Goal: Task Accomplishment & Management: Complete application form

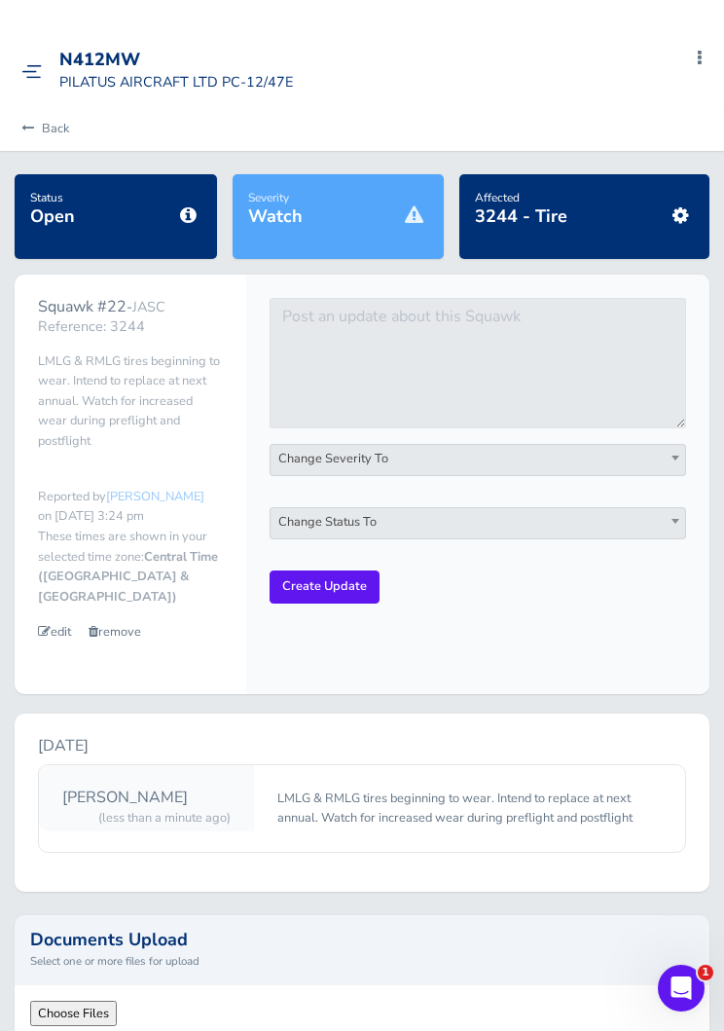
click at [50, 126] on link "Back" at bounding box center [43, 128] width 54 height 43
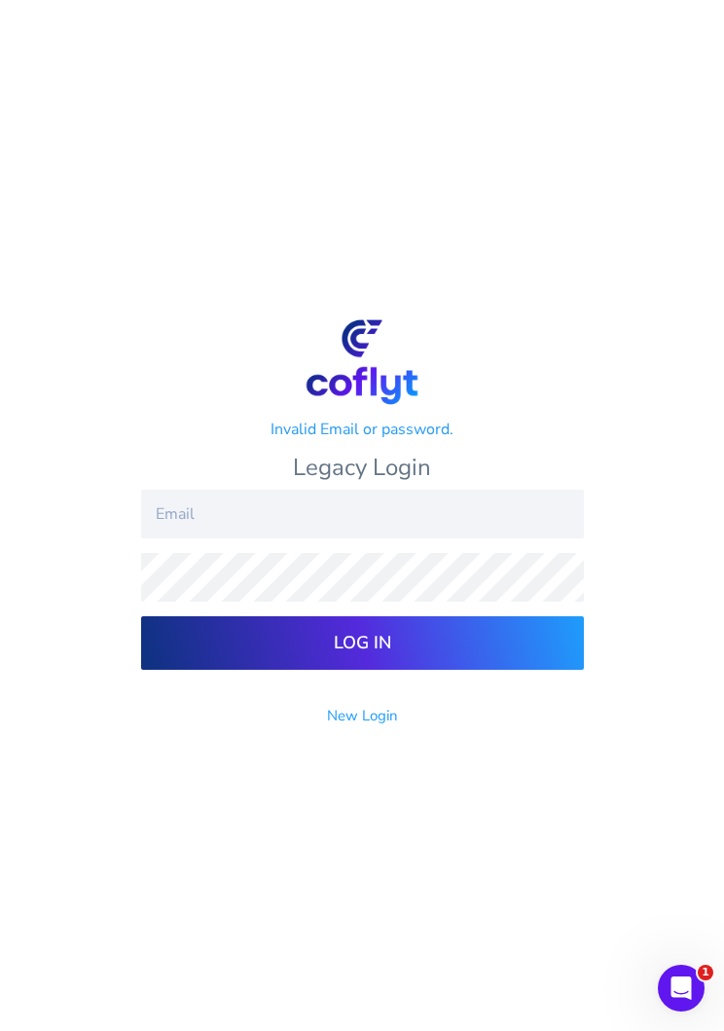
type input "[EMAIL_ADDRESS][PERSON_NAME][DOMAIN_NAME]"
click at [362, 657] on input "Log In" at bounding box center [362, 643] width 443 height 54
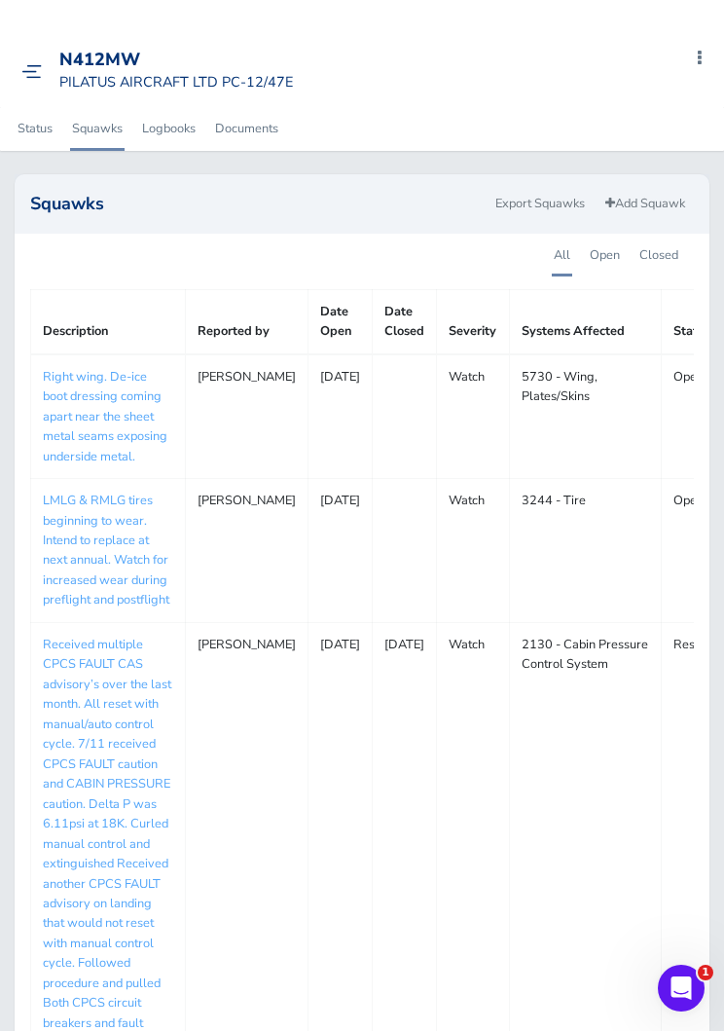
click at [33, 76] on img at bounding box center [31, 71] width 20 height 15
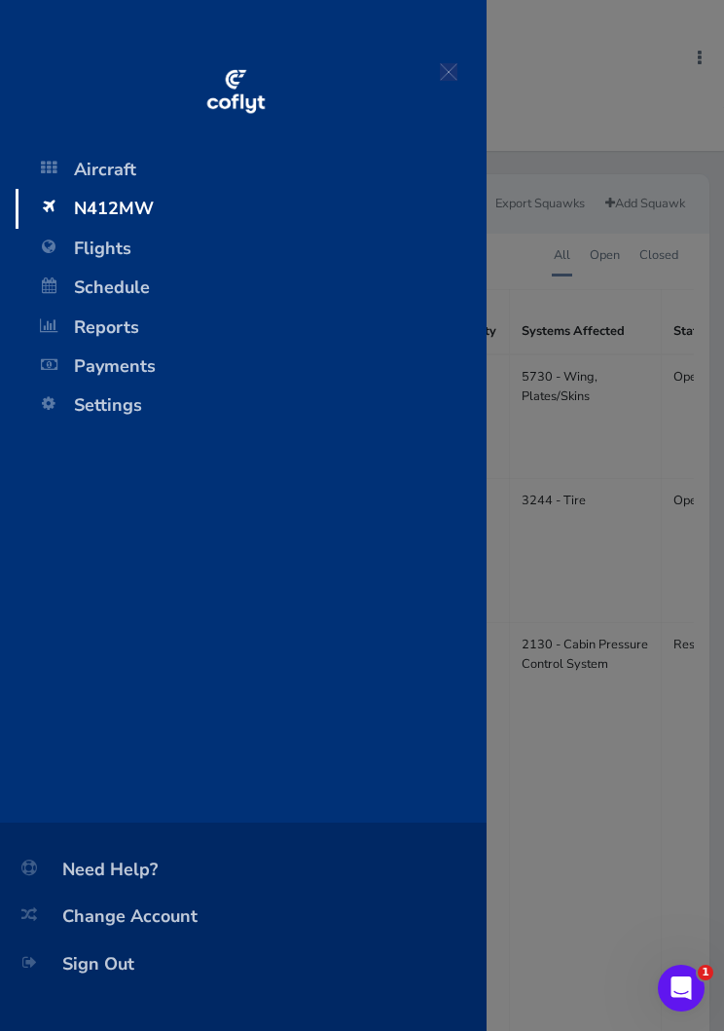
click at [85, 246] on span "Flights" at bounding box center [251, 248] width 432 height 39
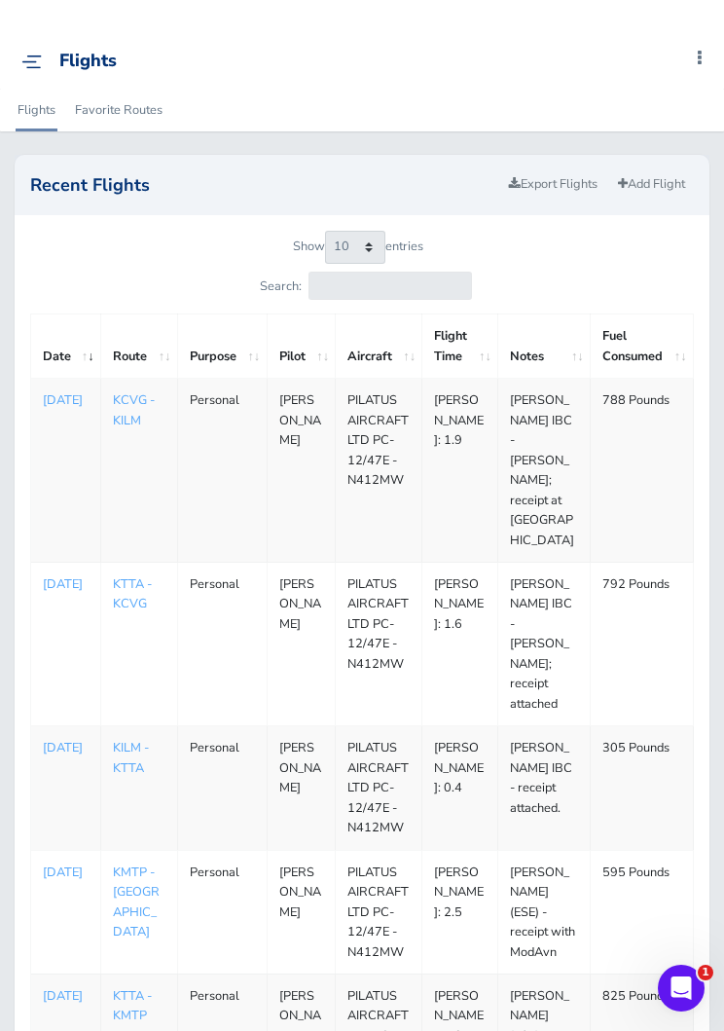
click at [671, 187] on link "Add Flight" at bounding box center [651, 184] width 85 height 28
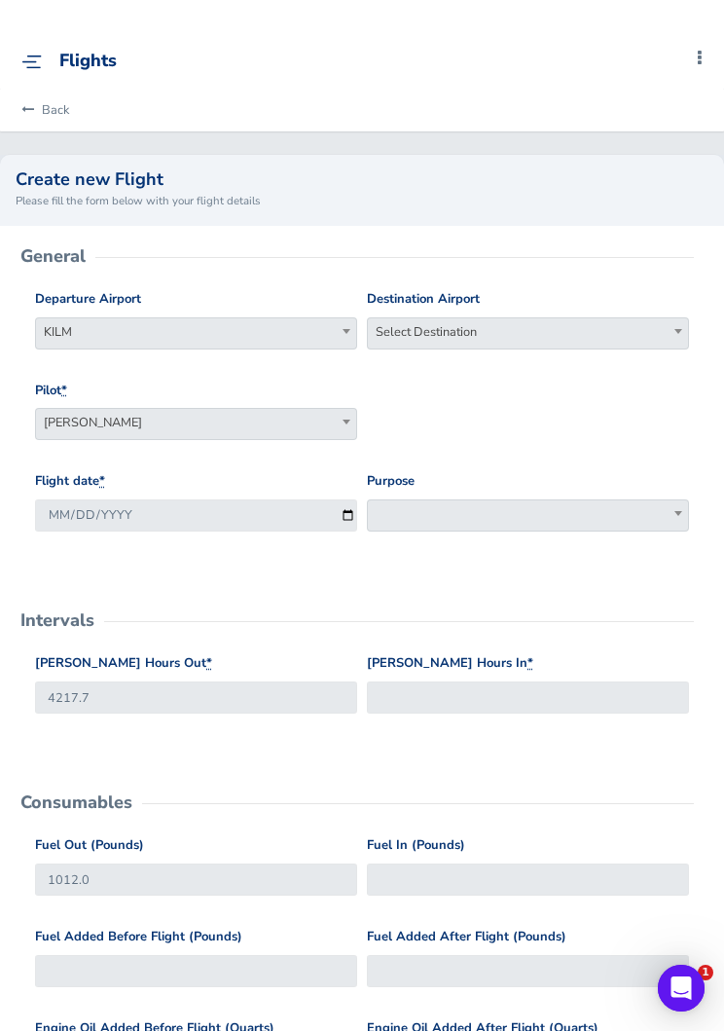
click at [542, 317] on span "Select Destination" at bounding box center [528, 333] width 322 height 32
click at [520, 363] on input "search" at bounding box center [528, 365] width 312 height 29
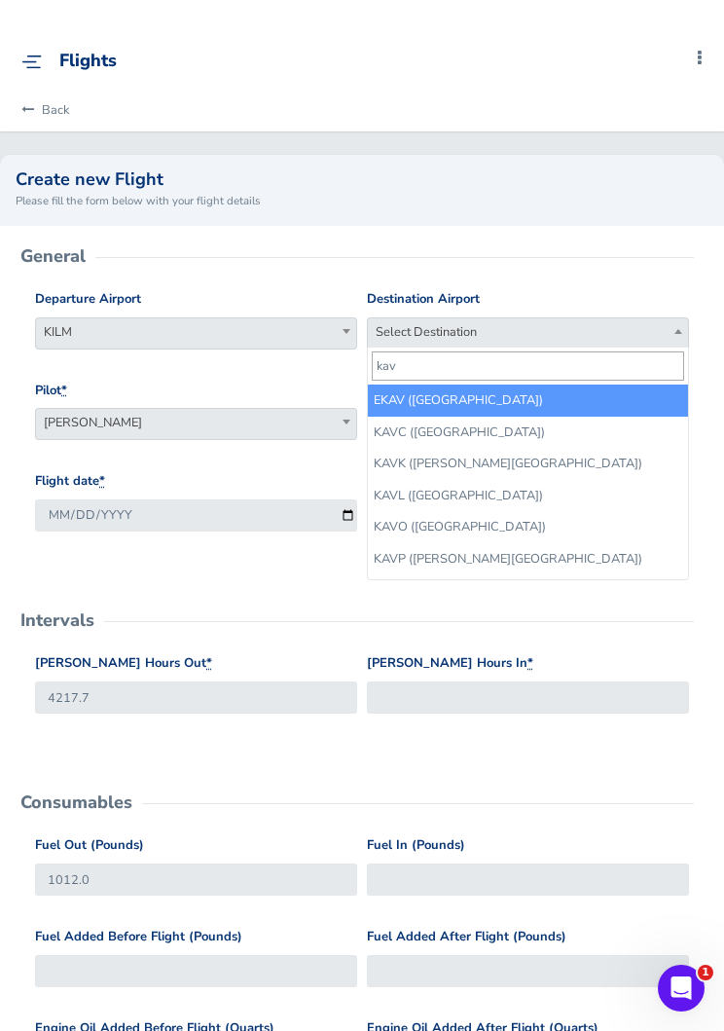
type input "kavl"
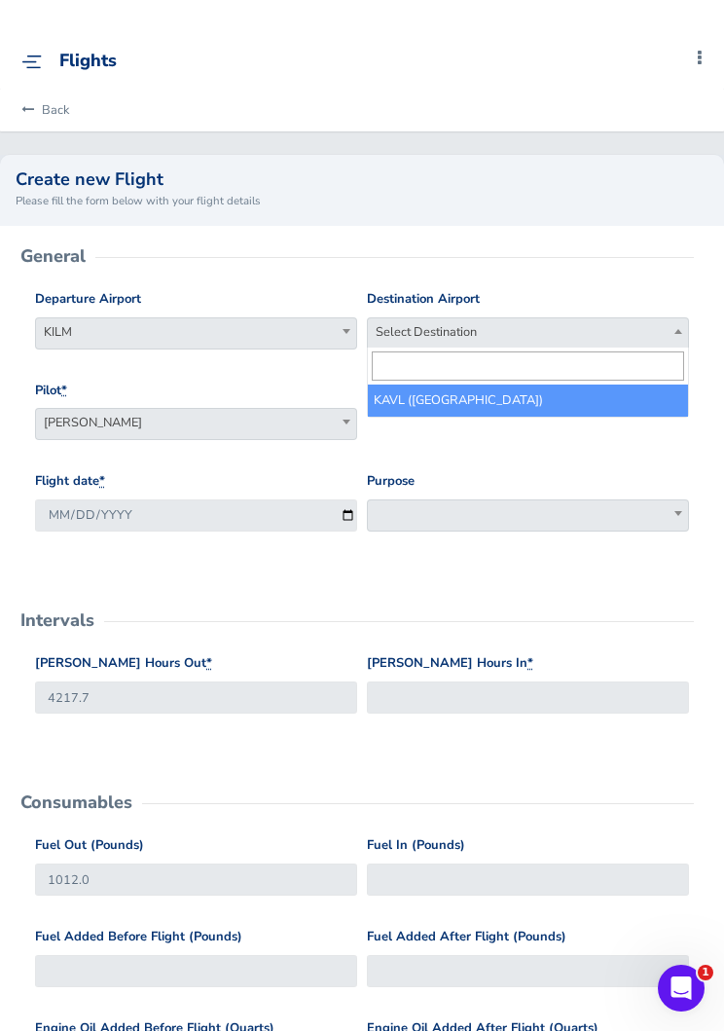
select select "KAVL"
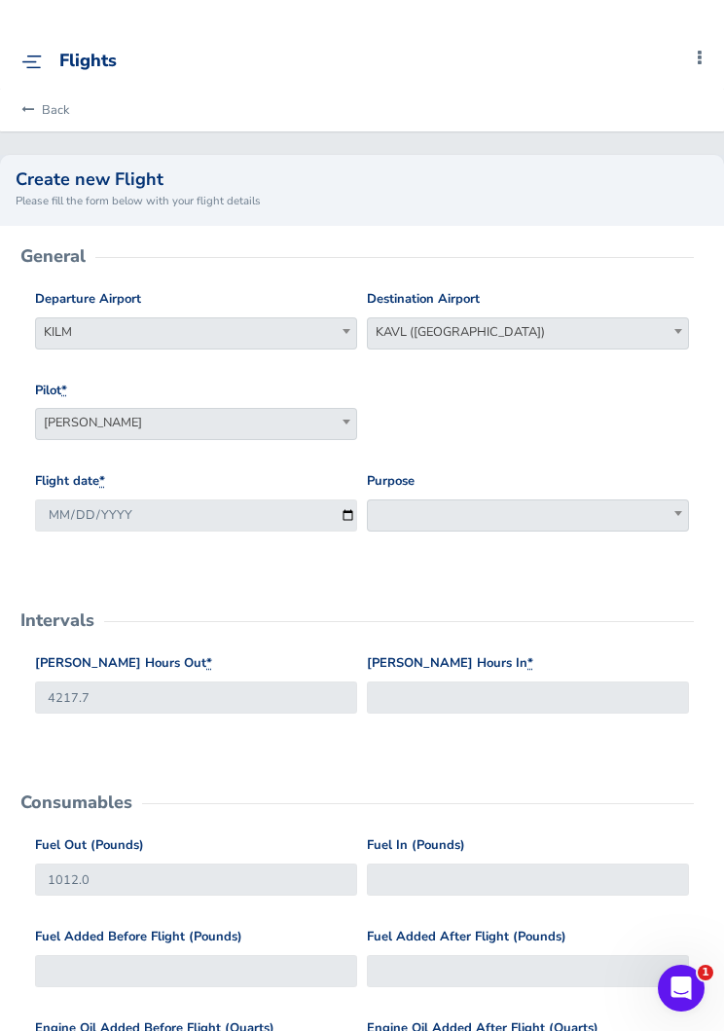
click at [522, 507] on span at bounding box center [528, 515] width 322 height 32
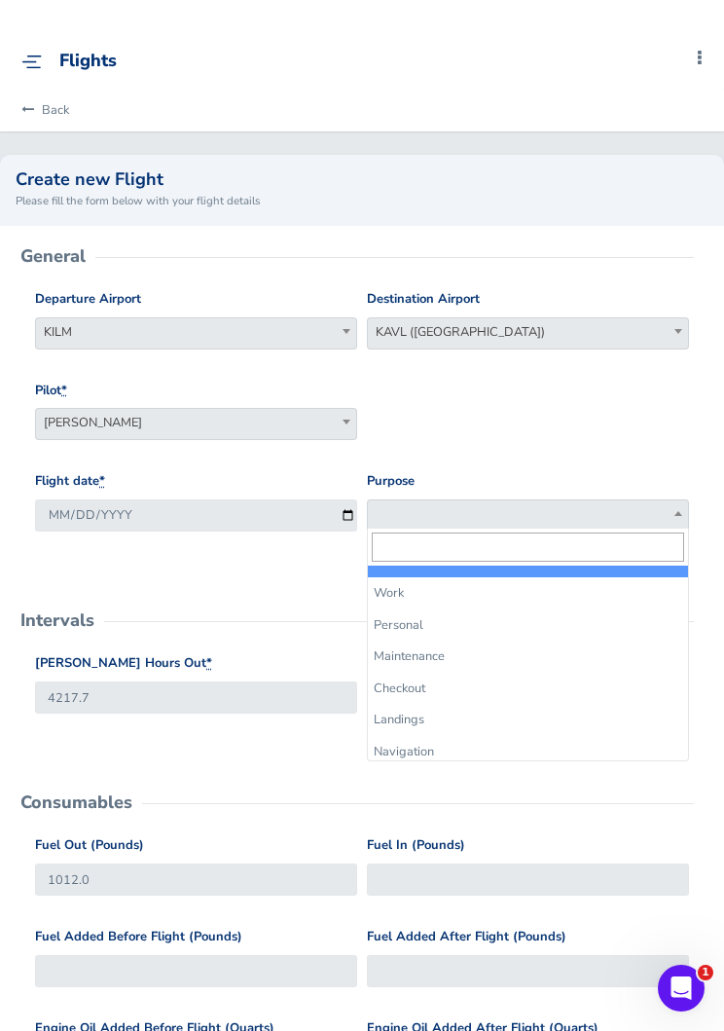
select select "Work"
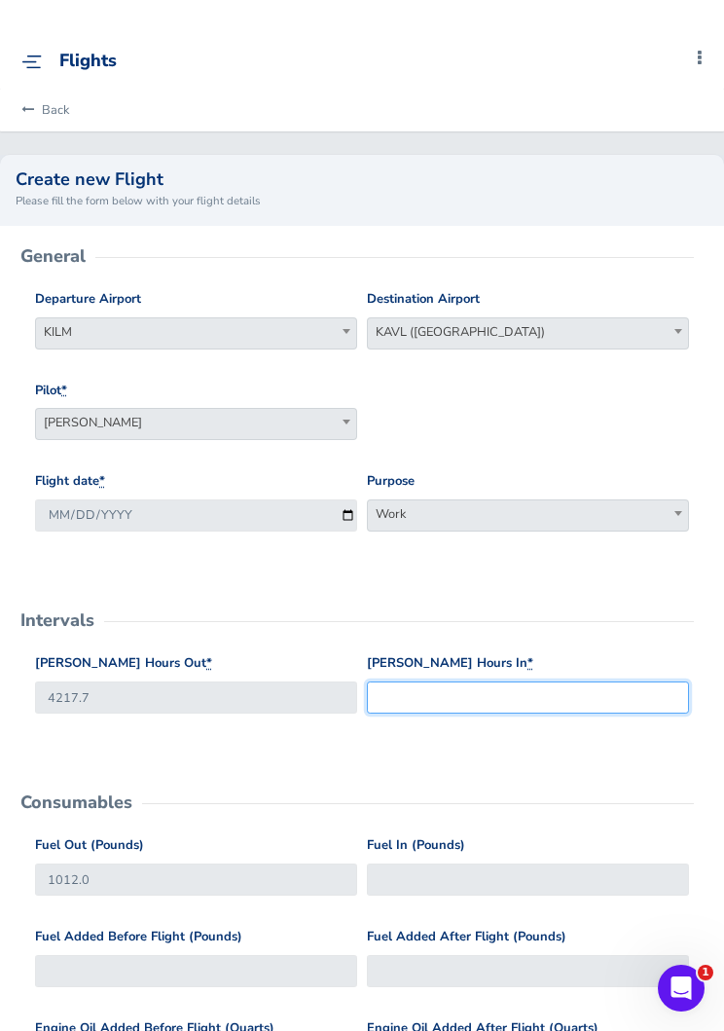
click at [524, 692] on input "[PERSON_NAME] Hours In *" at bounding box center [528, 697] width 322 height 32
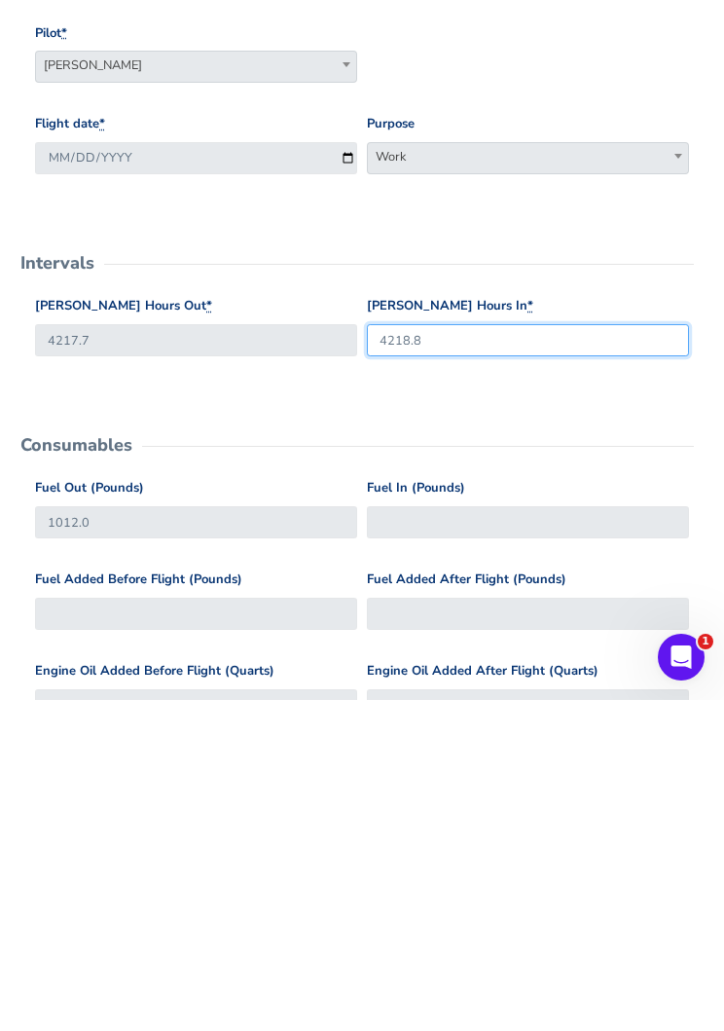
scroll to position [84, 0]
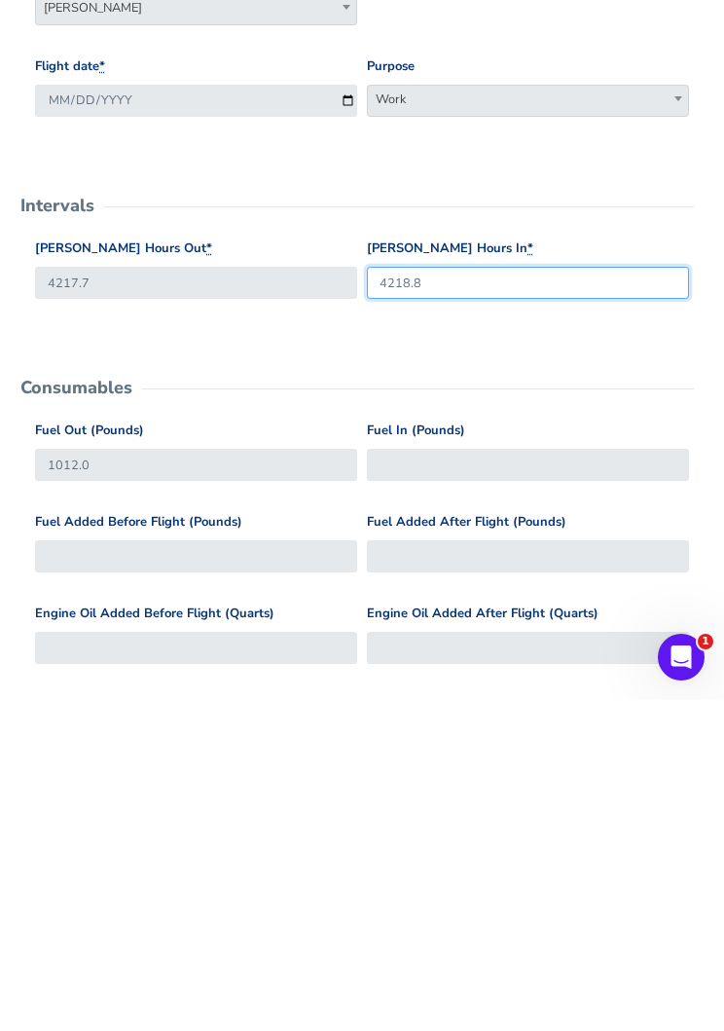
type input "4218.8"
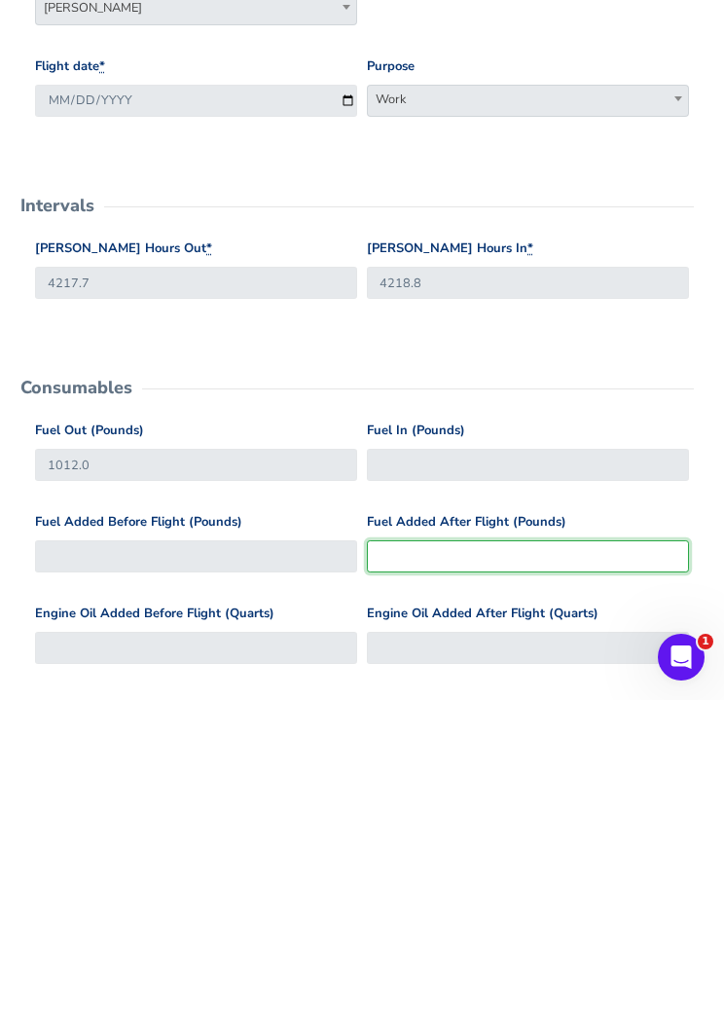
click at [493, 871] on input "Fuel Added After Flight (Pounds)" at bounding box center [528, 887] width 322 height 32
type input "5"
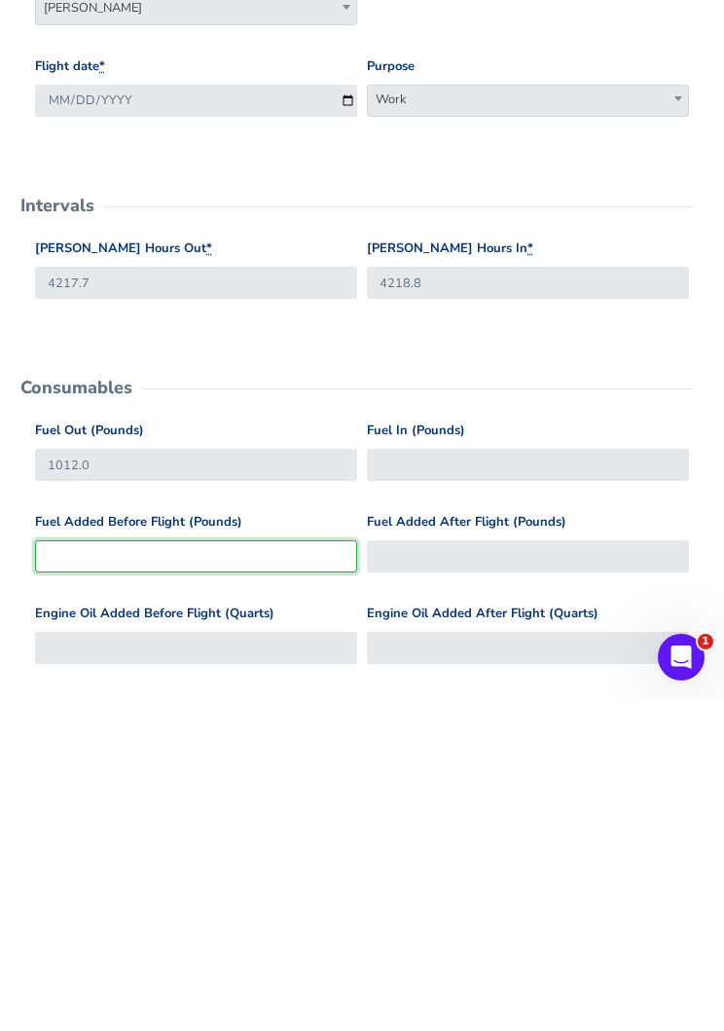
click at [87, 871] on input "Fuel Added Before Flight (Pounds)" at bounding box center [196, 887] width 322 height 32
type input "5"
type input "1017"
type input "50"
type input "1062"
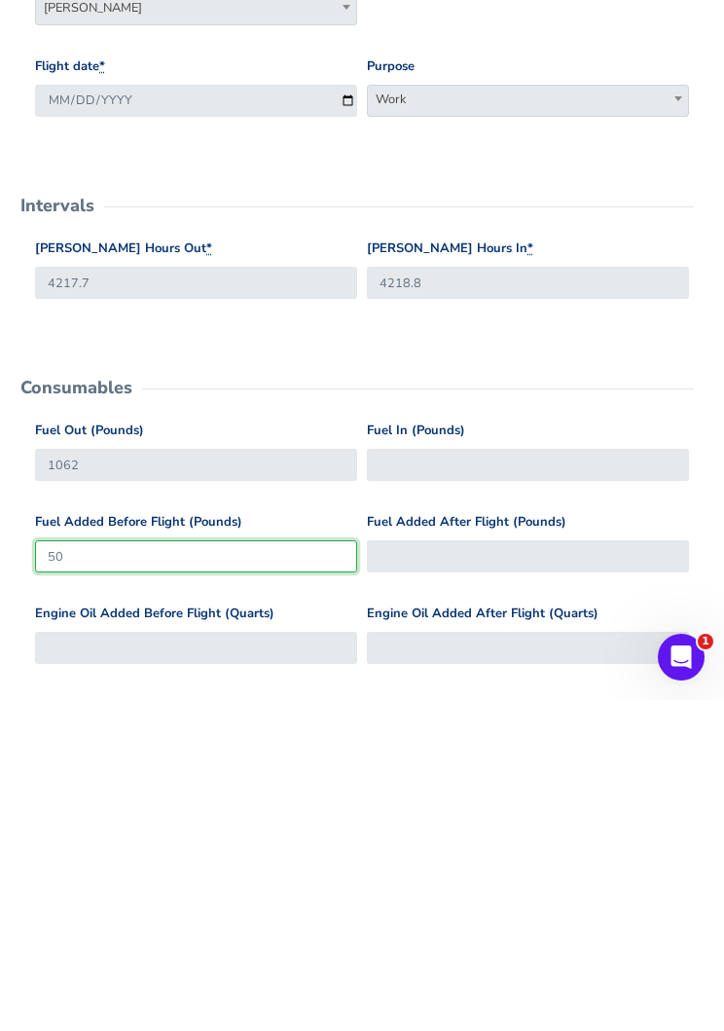
type input "500"
type input "1512"
type input "500"
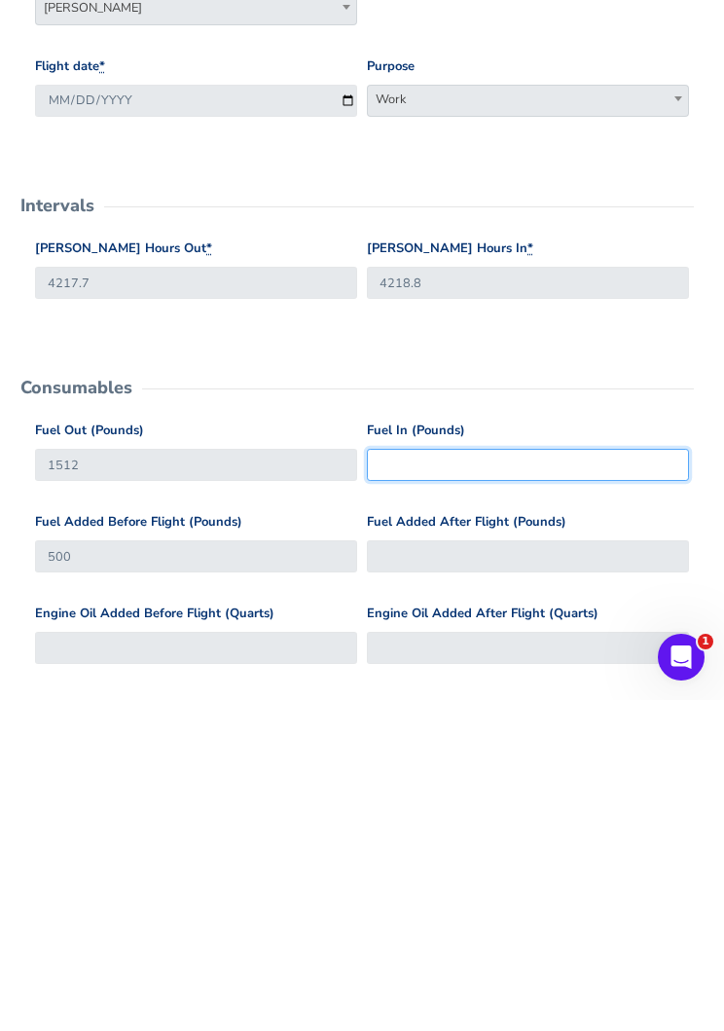
click at [514, 780] on input "Fuel In (Pounds)" at bounding box center [528, 796] width 322 height 32
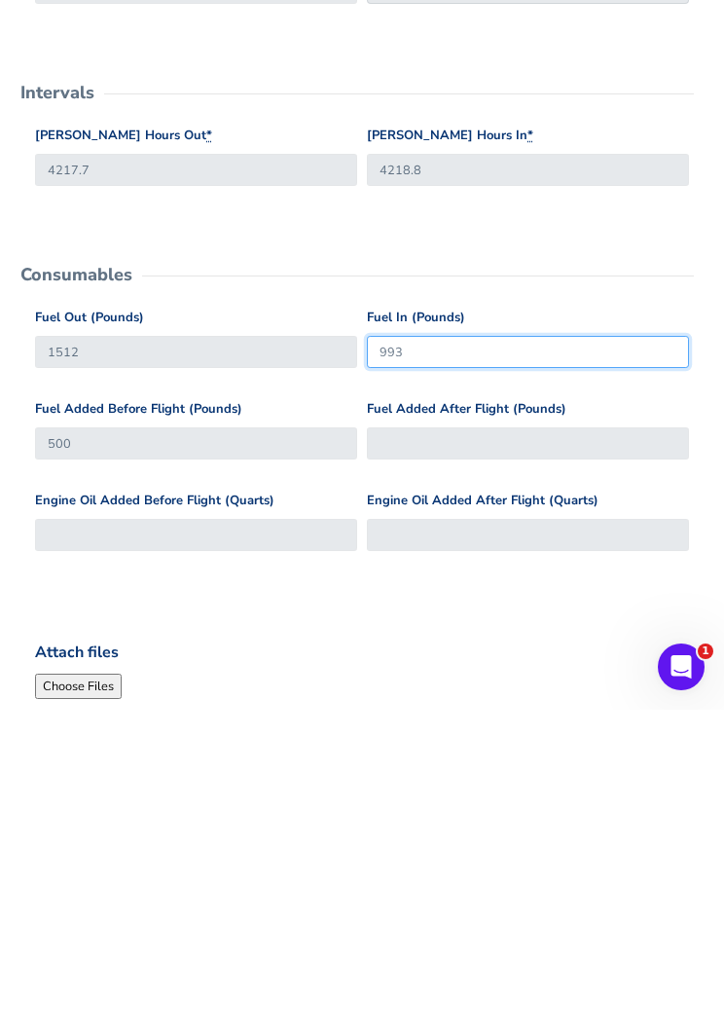
scroll to position [207, 0]
type input "993"
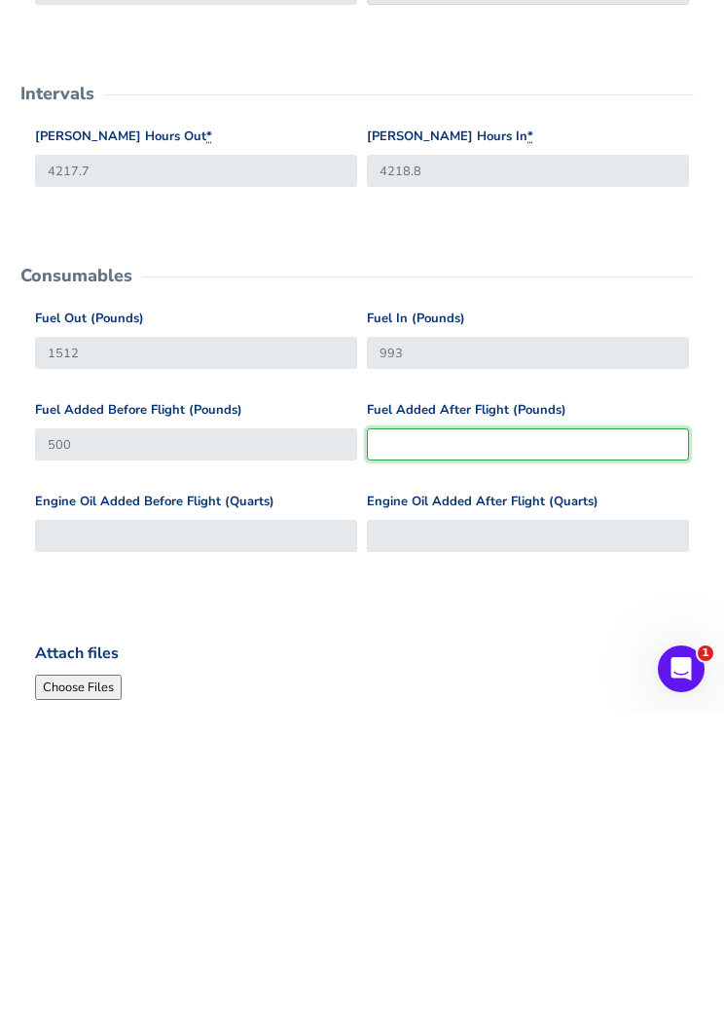
click at [525, 747] on input "Fuel Added After Flight (Pounds)" at bounding box center [528, 763] width 322 height 32
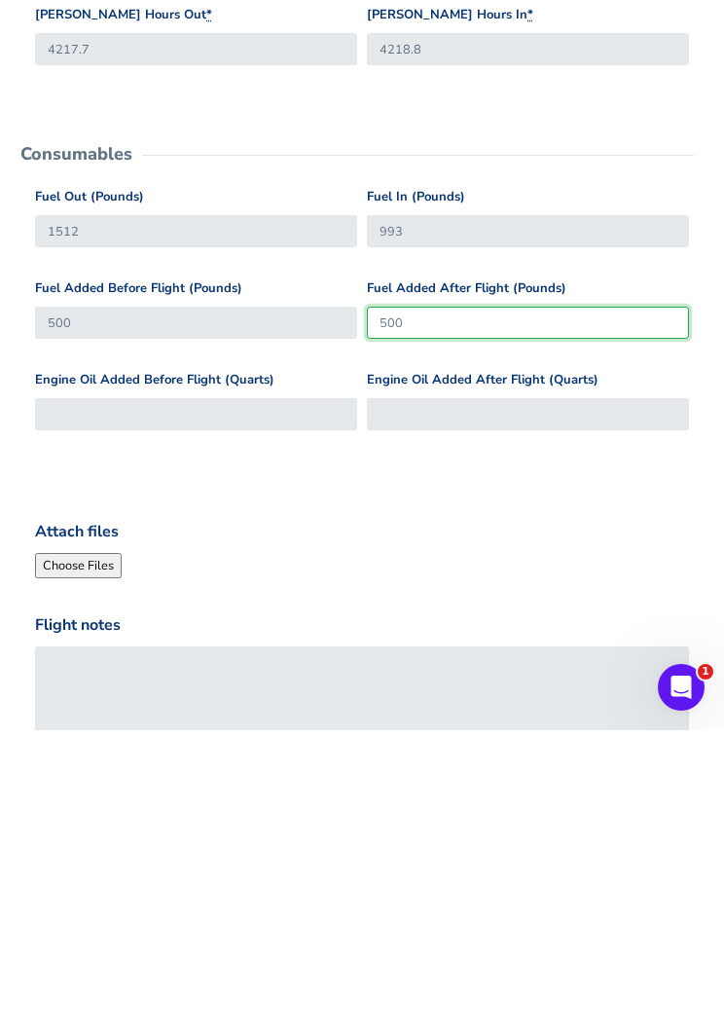
scroll to position [382, 0]
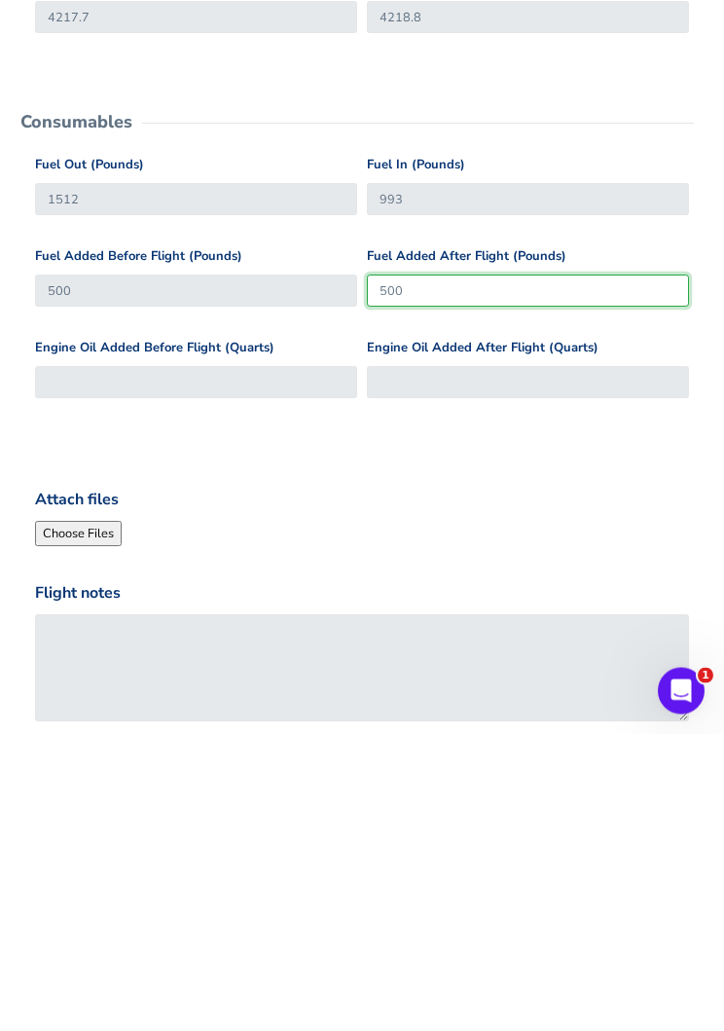
type input "500"
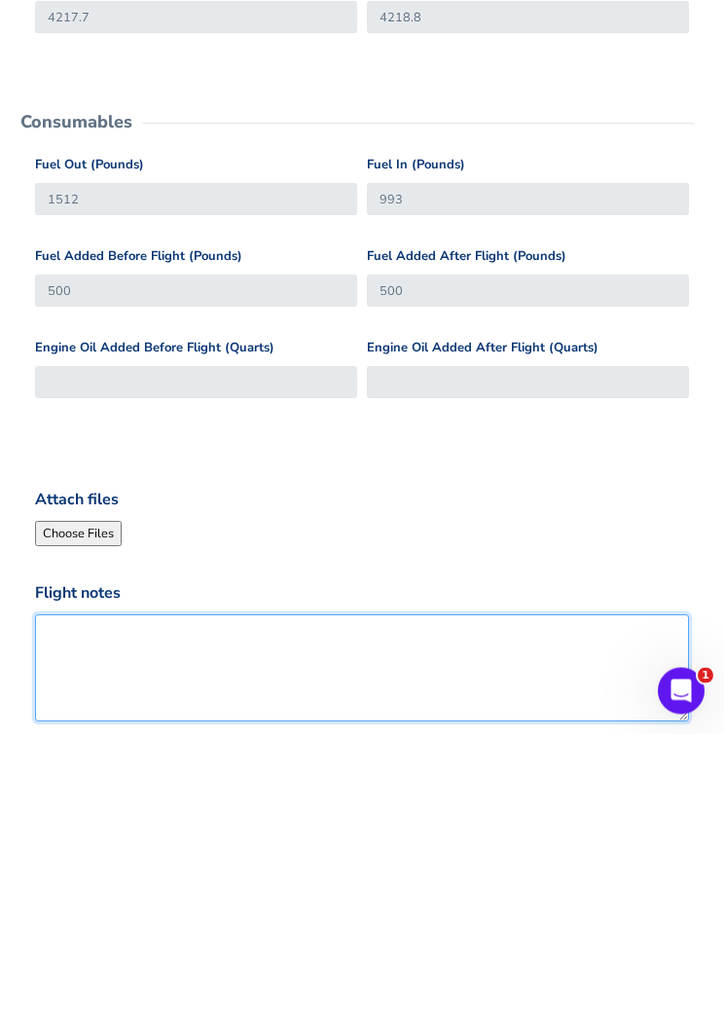
click at [430, 912] on textarea "Flight notes" at bounding box center [362, 965] width 654 height 107
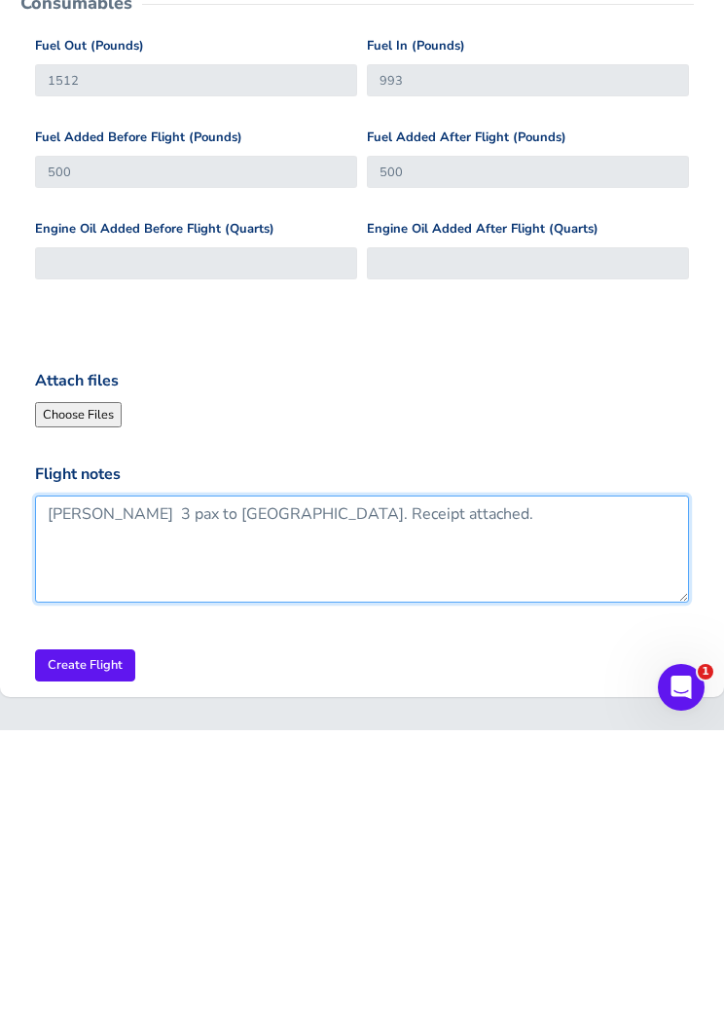
scroll to position [500, 0]
type textarea "[PERSON_NAME] 3 pax to [GEOGRAPHIC_DATA]. Receipt attached."
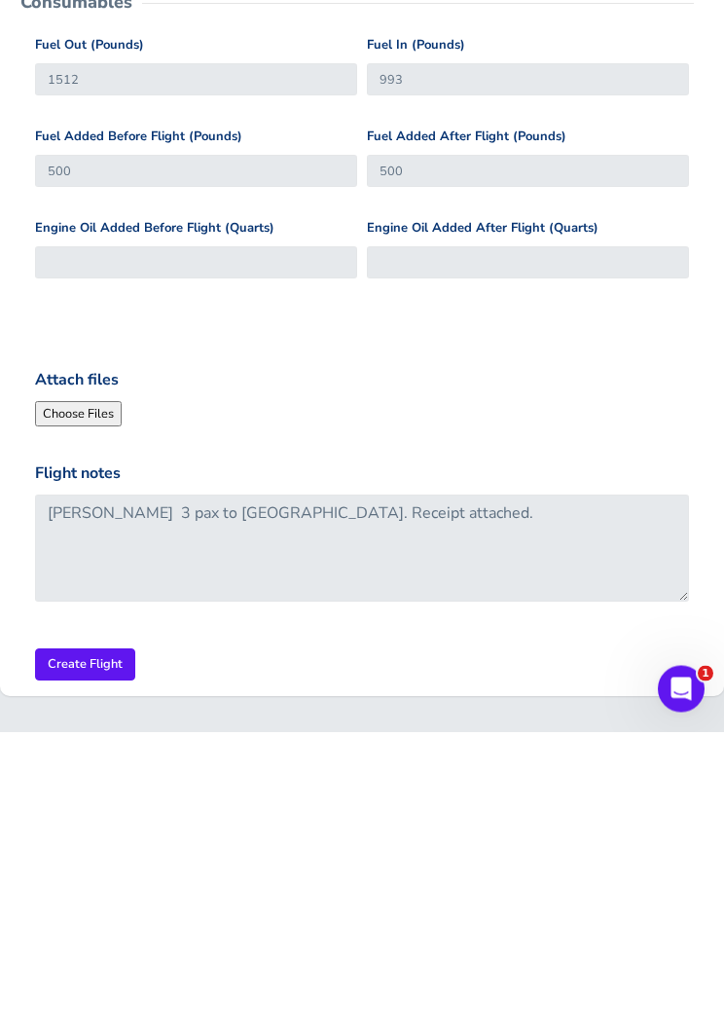
click at [70, 948] on input "Create Flight" at bounding box center [85, 964] width 100 height 32
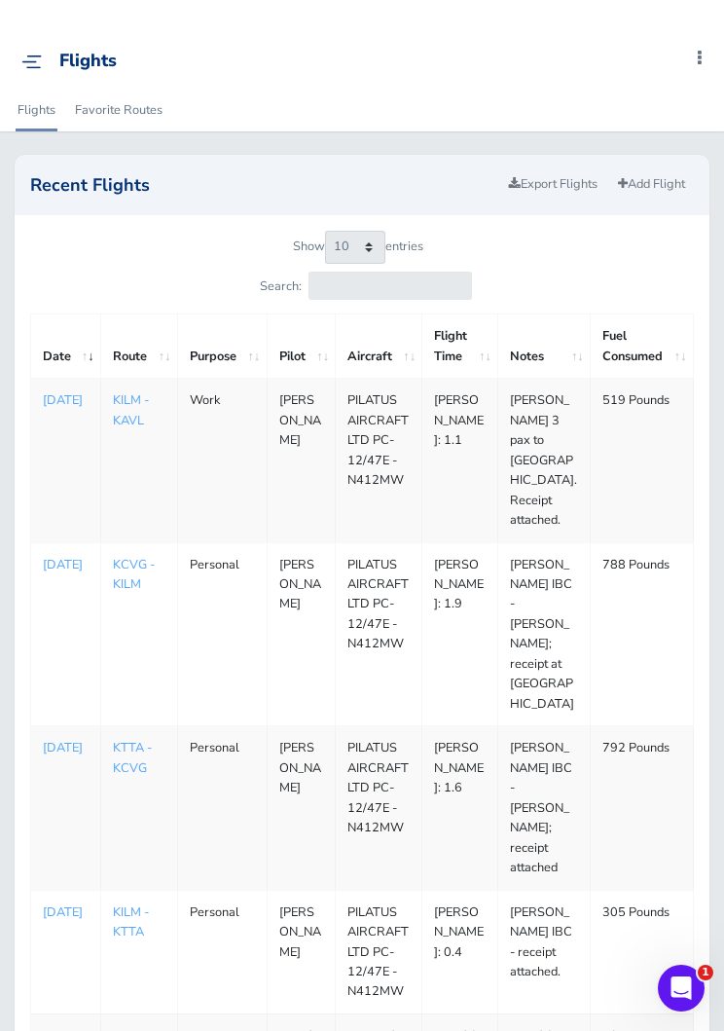
click at [59, 403] on p "Sep 02, 2025" at bounding box center [66, 399] width 46 height 19
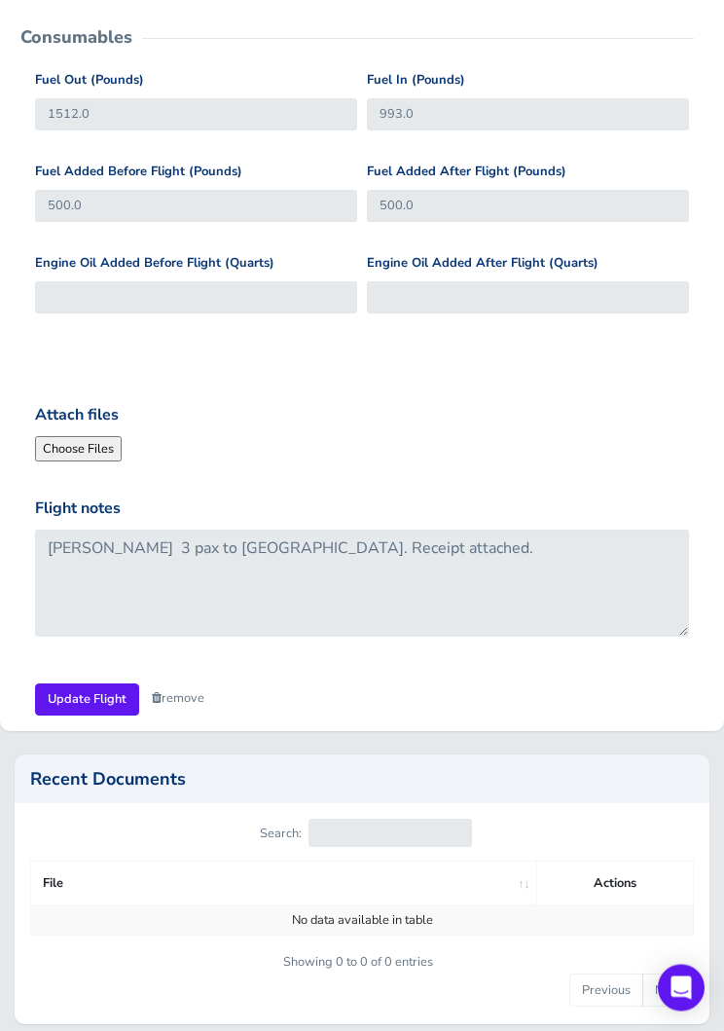
scroll to position [701, 0]
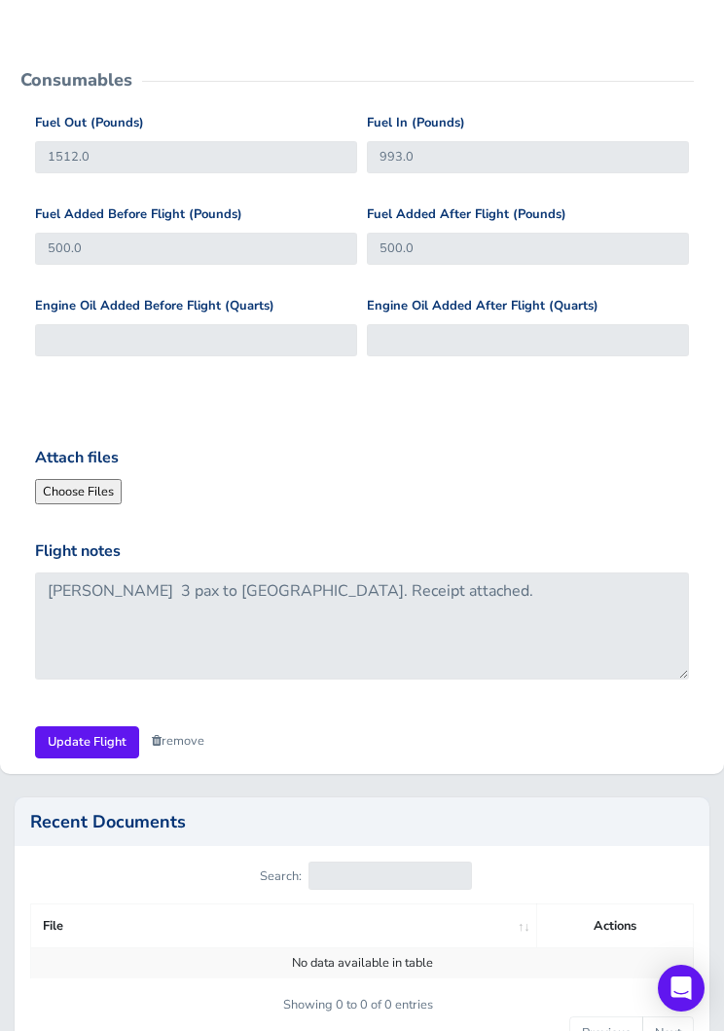
click at [62, 485] on input "Attach files" at bounding box center [167, 491] width 265 height 25
type input "C:\fakepath\image.jpg"
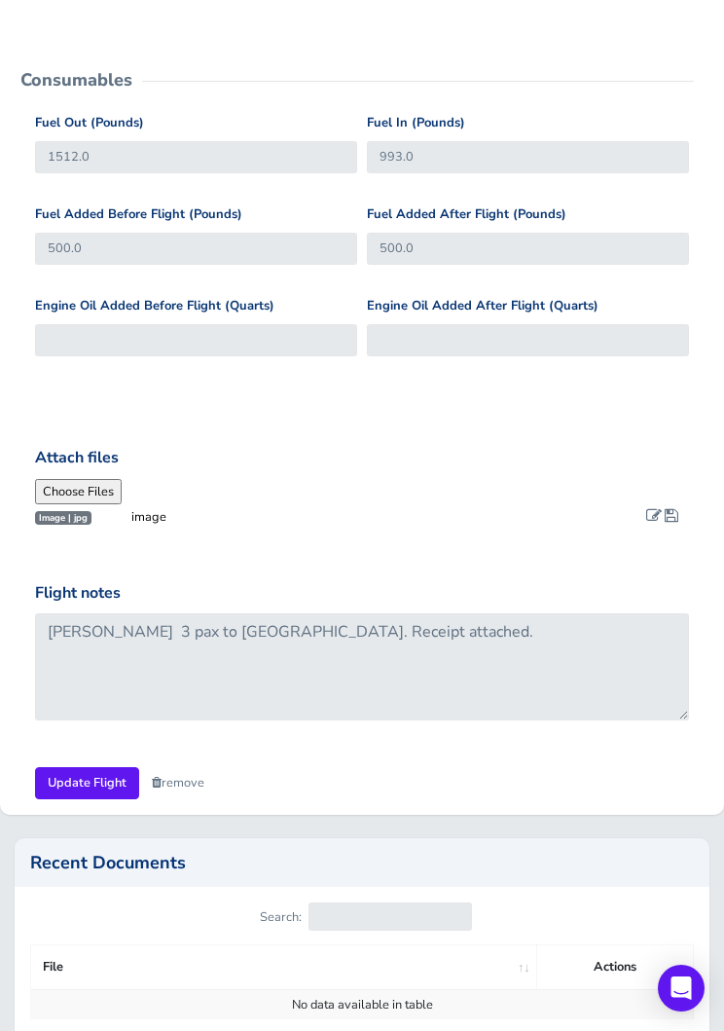
click at [657, 511] on span at bounding box center [654, 515] width 16 height 16
type input "Receipt"
click at [674, 512] on span at bounding box center [672, 515] width 14 height 16
click at [70, 767] on input "Update Flight" at bounding box center [87, 783] width 104 height 32
